Goal: Find specific page/section: Find specific page/section

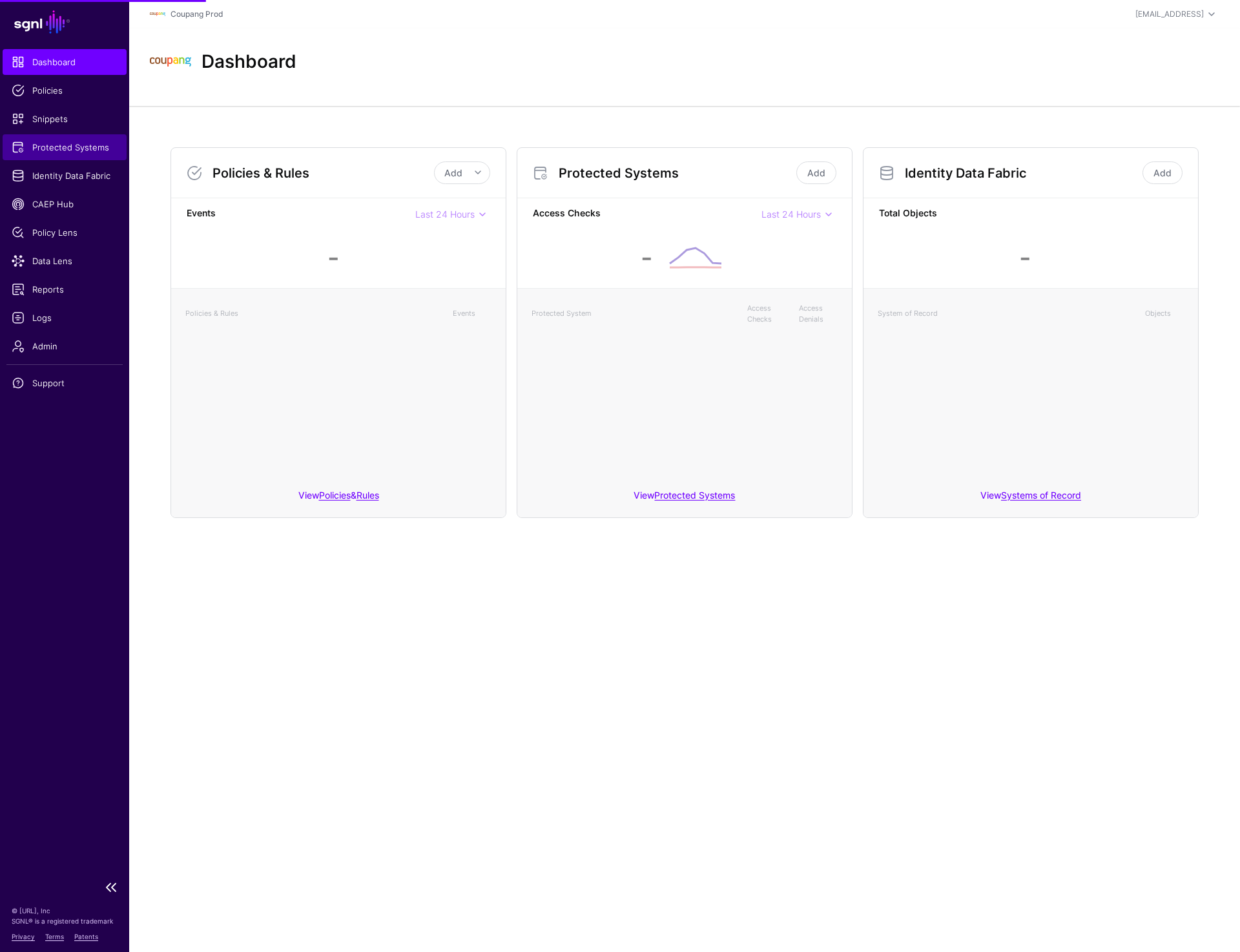
click at [58, 136] on link "Protected Systems" at bounding box center [64, 147] width 124 height 26
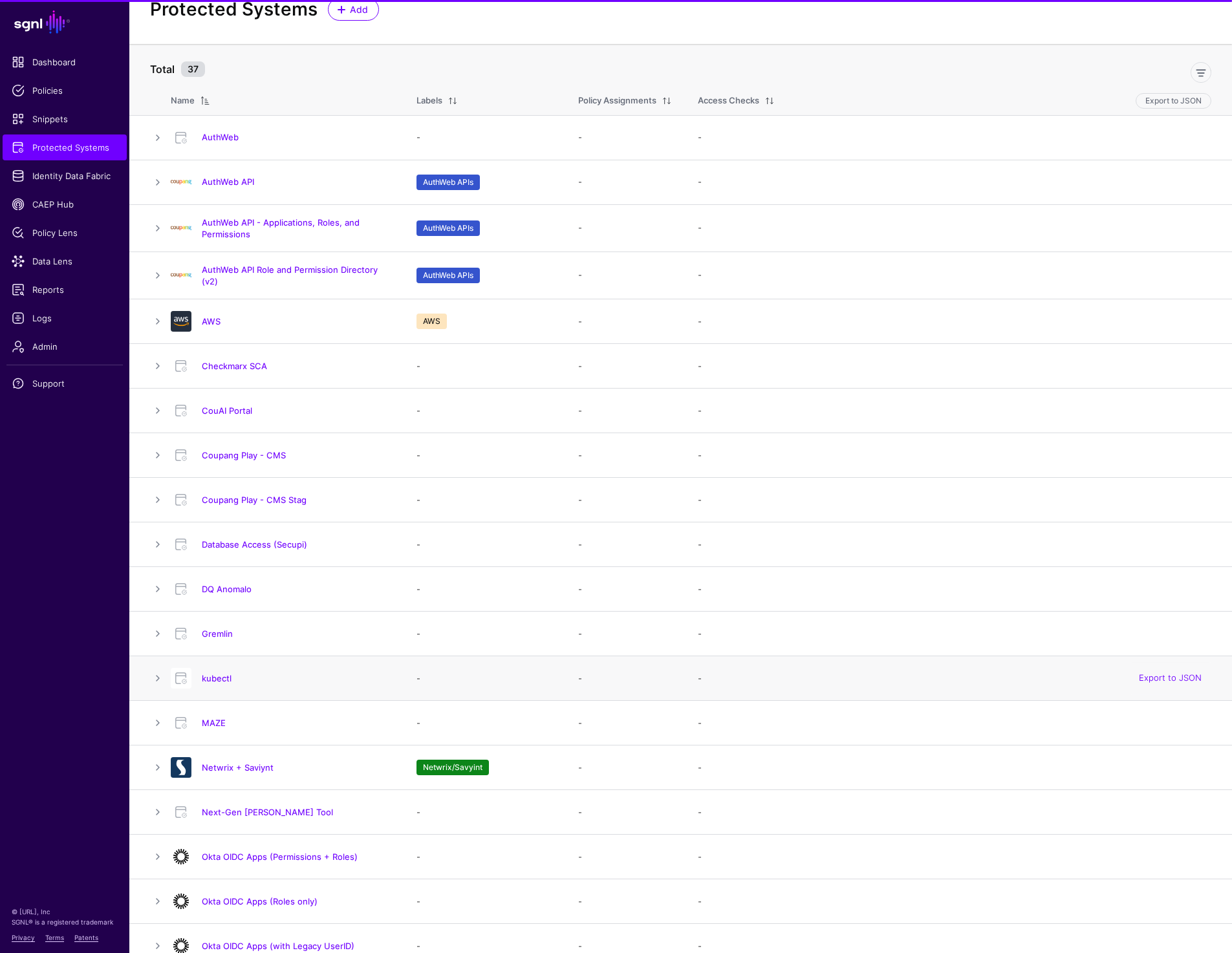
scroll to position [41, 0]
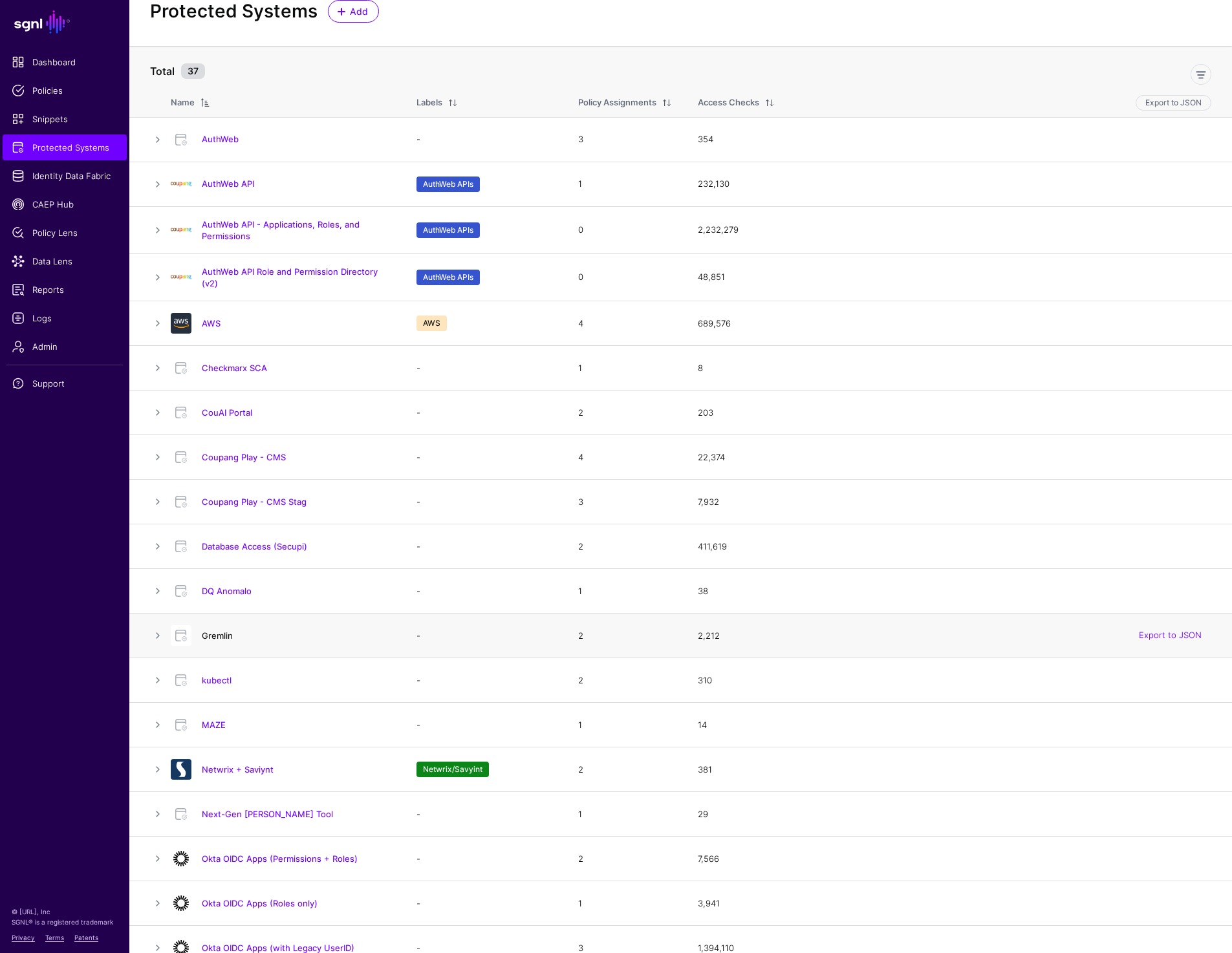
click at [222, 633] on link "Gremlin" at bounding box center [217, 636] width 31 height 10
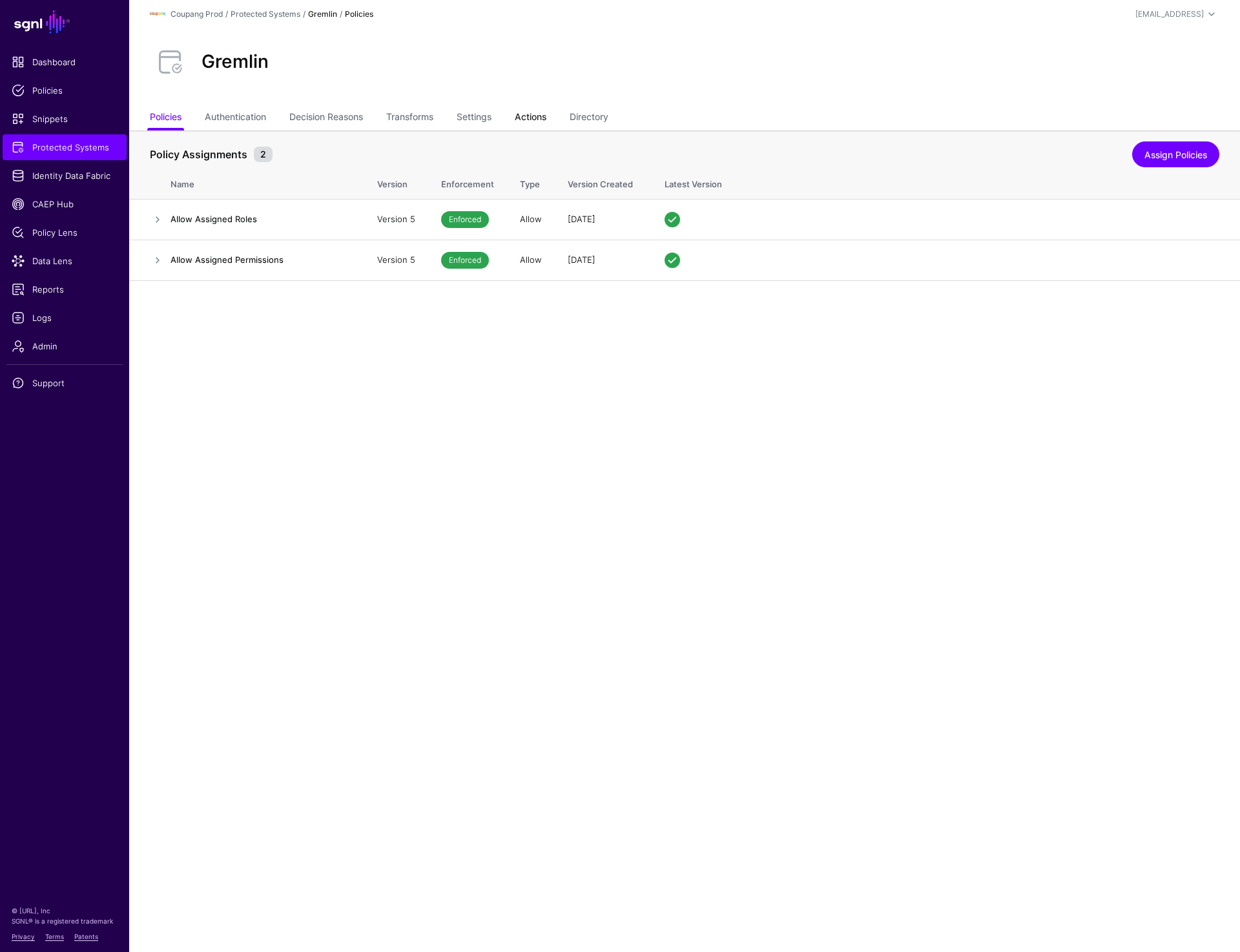
click at [539, 119] on link "Actions" at bounding box center [530, 118] width 31 height 24
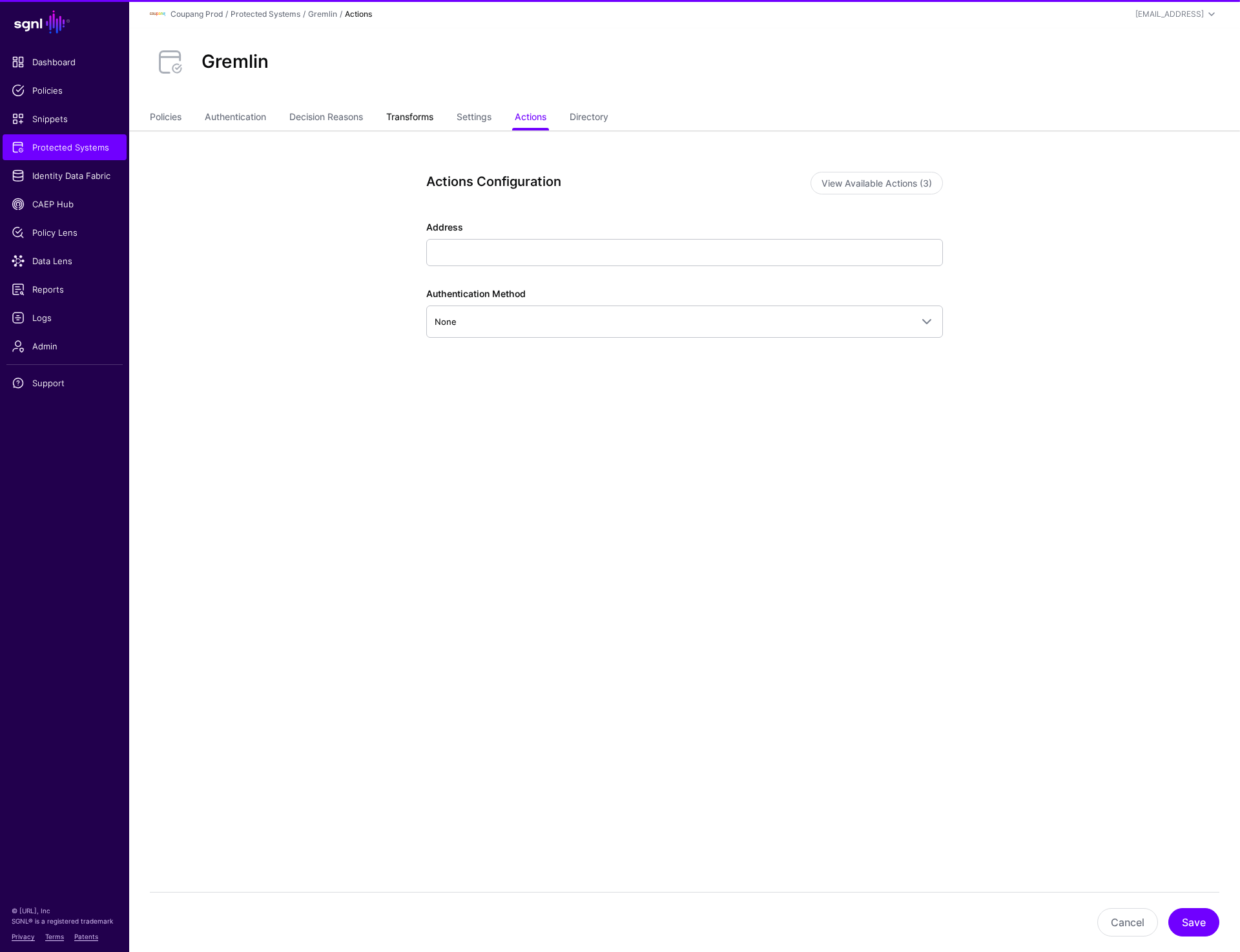
click at [417, 122] on link "Transforms" at bounding box center [410, 118] width 47 height 24
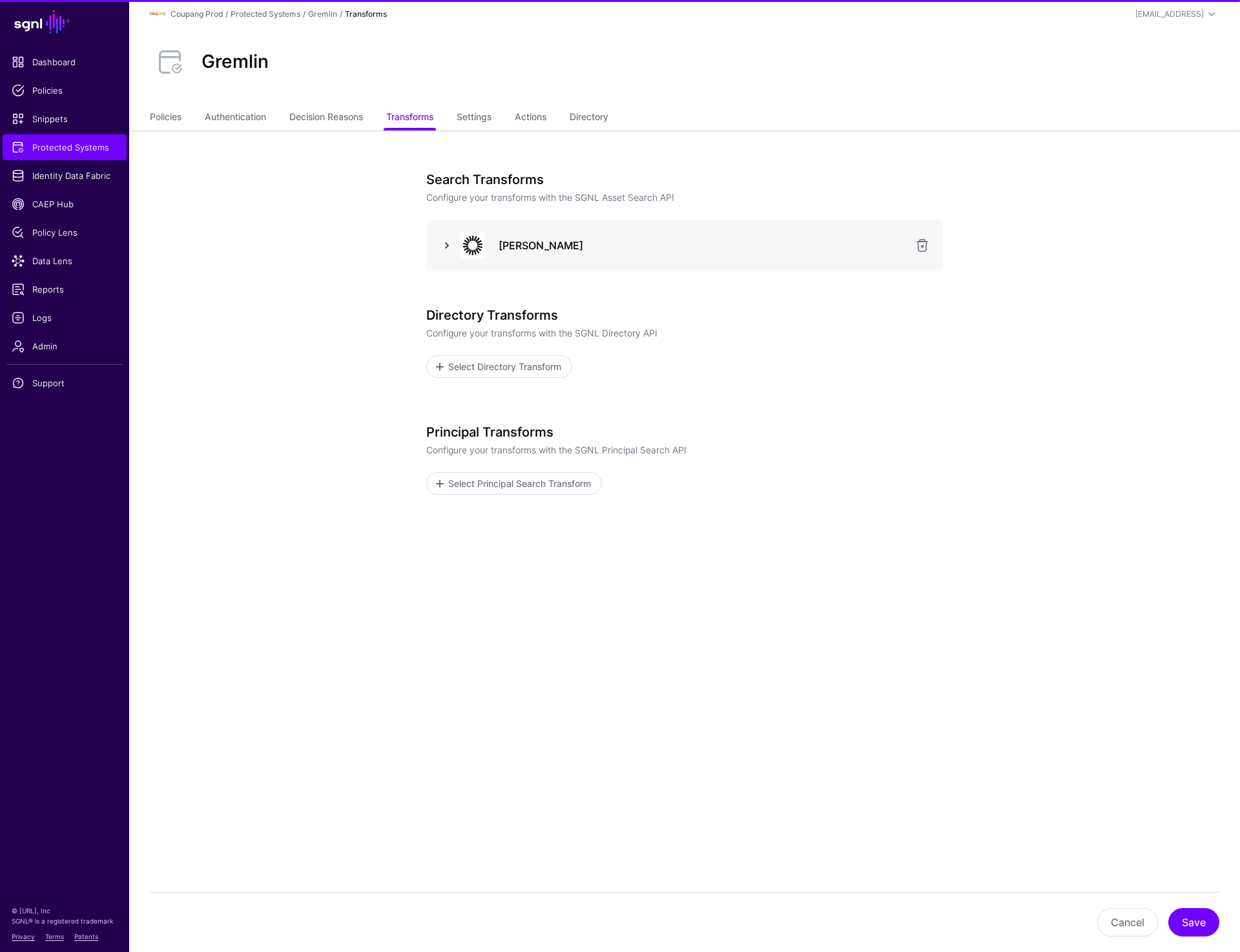
click at [446, 248] on link at bounding box center [447, 246] width 16 height 16
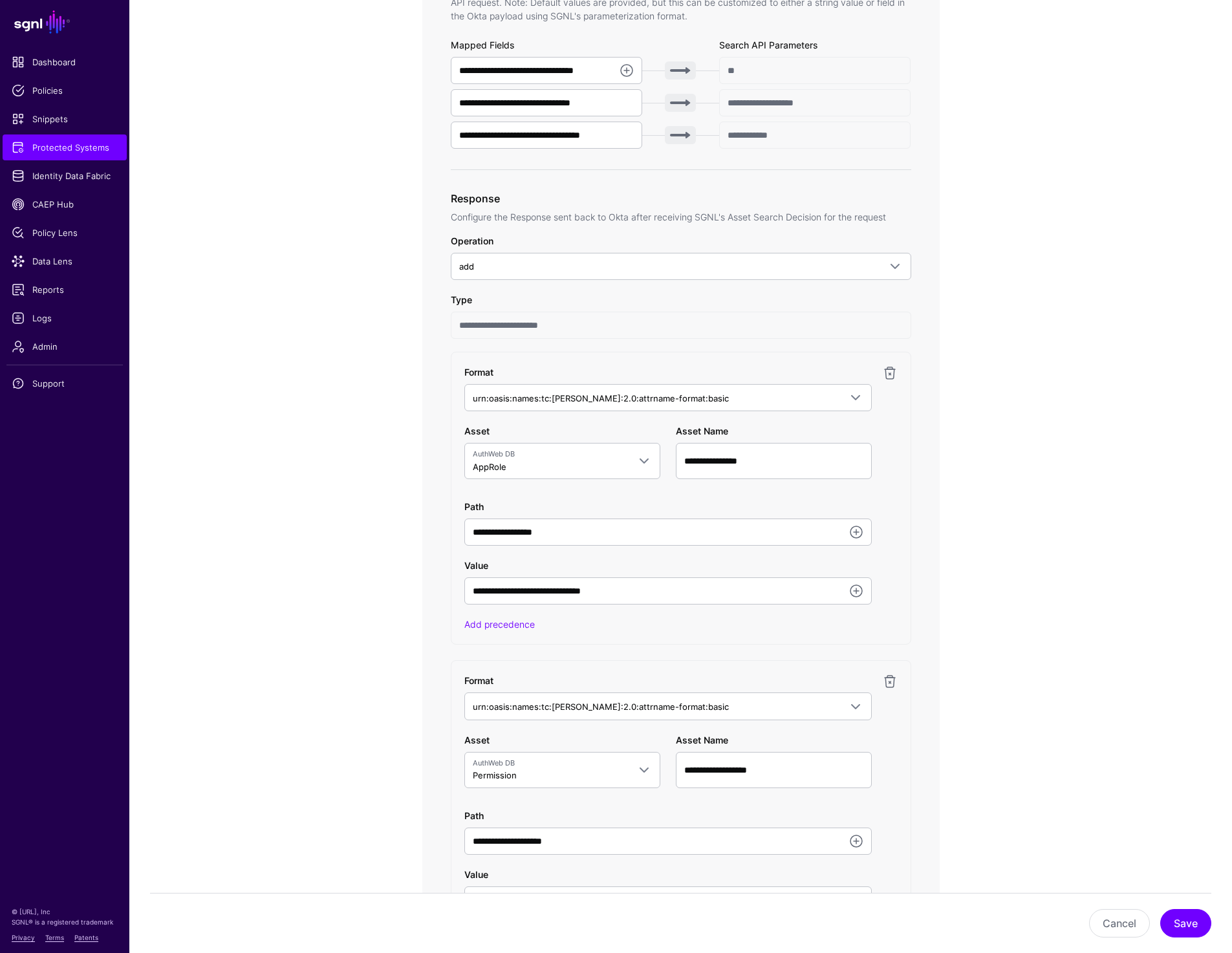
scroll to position [492, 0]
